Goal: Use online tool/utility: Use online tool/utility

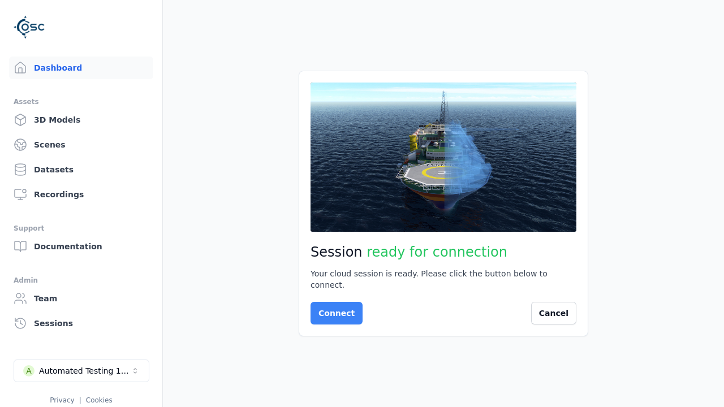
click at [333, 308] on button "Connect" at bounding box center [337, 313] width 52 height 23
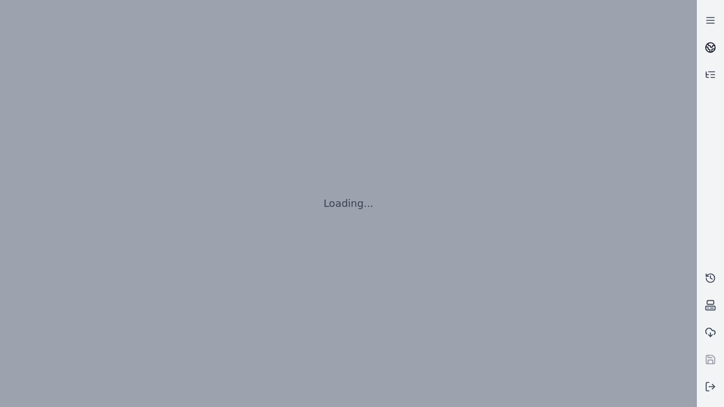
click at [711, 48] on icon at bounding box center [711, 46] width 7 height 4
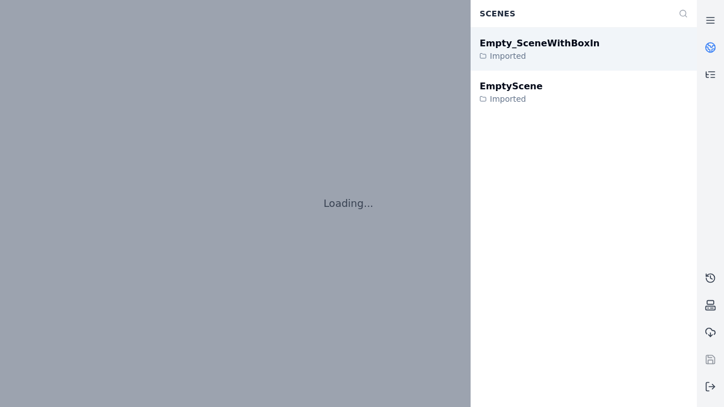
click at [528, 44] on div "Empty_SceneWithBoxIn" at bounding box center [540, 44] width 120 height 14
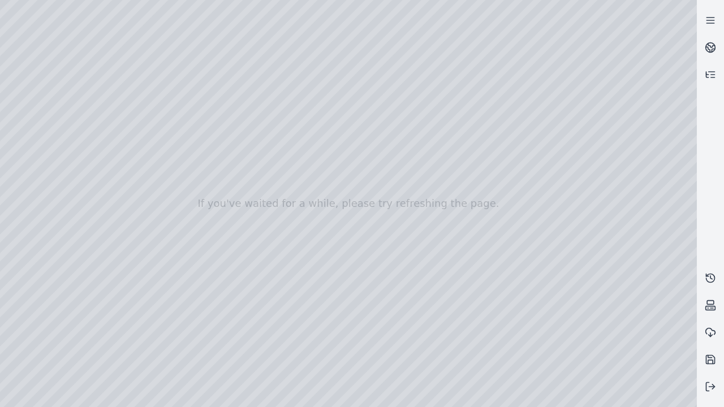
click at [669, 399] on div at bounding box center [348, 203] width 697 height 407
click at [604, 317] on div at bounding box center [348, 203] width 697 height 407
